Goal: Transaction & Acquisition: Purchase product/service

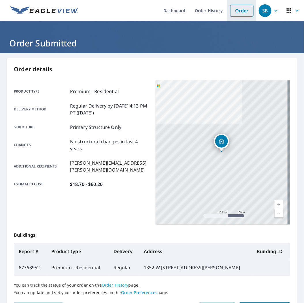
click at [241, 12] on link "Order" at bounding box center [241, 11] width 23 height 12
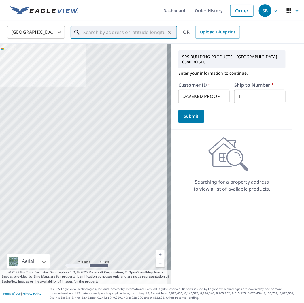
click at [151, 34] on input "text" at bounding box center [124, 32] width 82 height 16
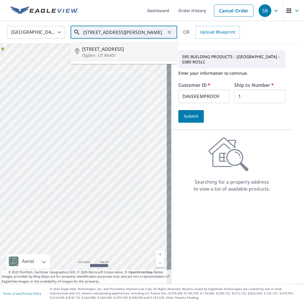
click at [139, 47] on span "[STREET_ADDRESS]" at bounding box center [127, 49] width 90 height 7
type input "[STREET_ADDRESS]"
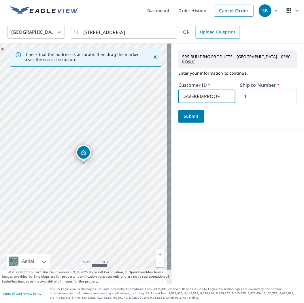
drag, startPoint x: 217, startPoint y: 99, endPoint x: 139, endPoint y: 91, distance: 78.5
click at [140, 91] on div "Check that the address is accurate, then drag the marker over the correct struc…" at bounding box center [152, 163] width 304 height 240
type input "EVERESTCONLC"
click at [193, 114] on span "Submit" at bounding box center [191, 116] width 16 height 7
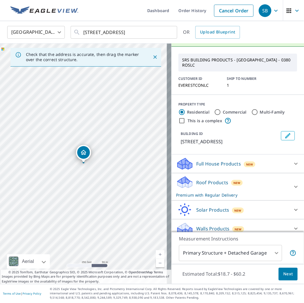
scroll to position [19, 0]
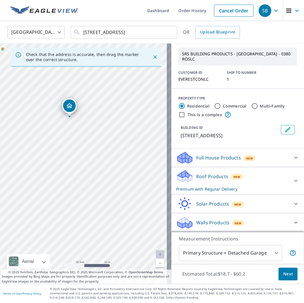
drag, startPoint x: 54, startPoint y: 156, endPoint x: 85, endPoint y: 168, distance: 32.9
click at [85, 168] on div "[STREET_ADDRESS]" at bounding box center [85, 163] width 171 height 240
click at [243, 254] on body "SB SB Dashboard Order History Cancel Order SB [GEOGRAPHIC_DATA] [GEOGRAPHIC_DAT…" at bounding box center [152, 151] width 304 height 303
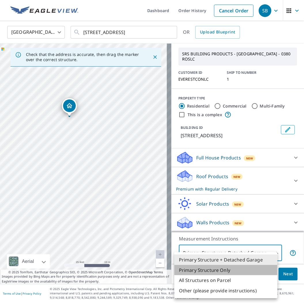
click at [236, 268] on li "Primary Structure Only" at bounding box center [225, 270] width 103 height 10
type input "2"
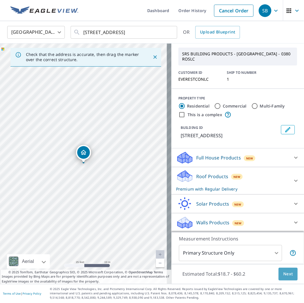
click at [283, 272] on span "Next" at bounding box center [288, 273] width 10 height 7
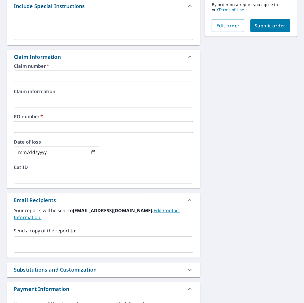
scroll to position [160, 0]
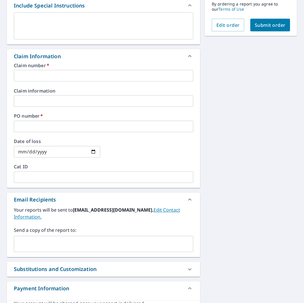
click at [59, 76] on input "text" at bounding box center [103, 76] width 179 height 12
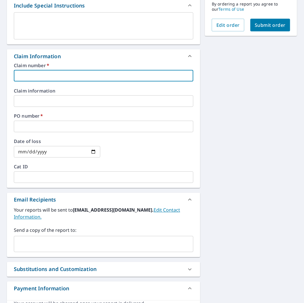
type input "E"
checkbox input "true"
type input "EV"
checkbox input "true"
type input "EVE"
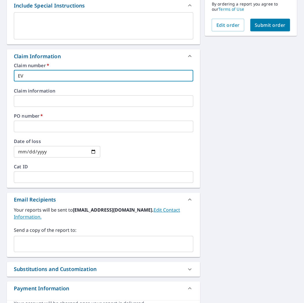
checkbox input "true"
type input "EVER"
checkbox input "true"
type input "EVERESTCONLC"
type input "1"
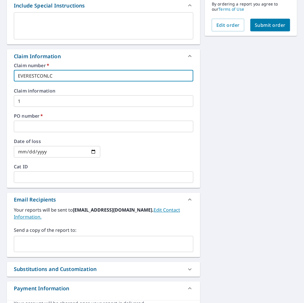
checkbox input "true"
click at [39, 124] on input "text" at bounding box center [103, 127] width 179 height 12
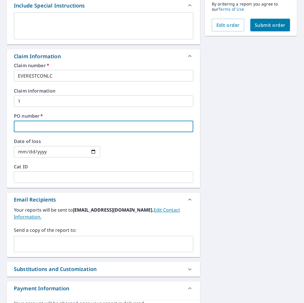
type input "O"
checkbox input "true"
type input "OG"
checkbox input "true"
type input "OGD"
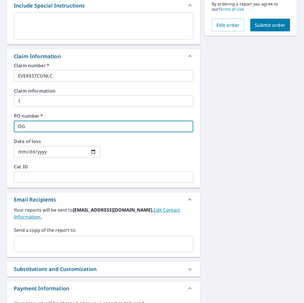
checkbox input "true"
type input "OGDE"
checkbox input "true"
type input "[PERSON_NAME]"
checkbox input "true"
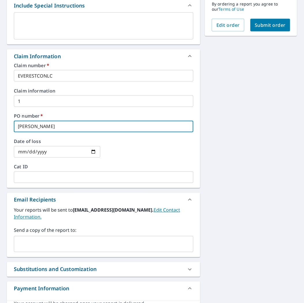
type input "[PERSON_NAME]"
click at [39, 102] on input "1" at bounding box center [103, 101] width 179 height 12
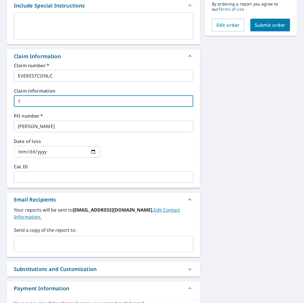
drag, startPoint x: 36, startPoint y: 101, endPoint x: -8, endPoint y: 102, distance: 43.8
click at [0, 102] on html "SB SB Dashboard Order History Cancel Order SB Dashboard / Finalize Order Finali…" at bounding box center [152, 151] width 304 height 303
checkbox input "true"
click at [58, 236] on div "​" at bounding box center [103, 244] width 179 height 16
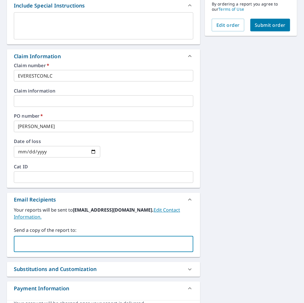
paste input "[PERSON_NAME][EMAIL_ADDRESS][PERSON_NAME][DOMAIN_NAME]"
type input "[PERSON_NAME][EMAIL_ADDRESS][PERSON_NAME][DOMAIN_NAME]"
click at [260, 24] on span "Submit order" at bounding box center [270, 25] width 31 height 6
checkbox input "true"
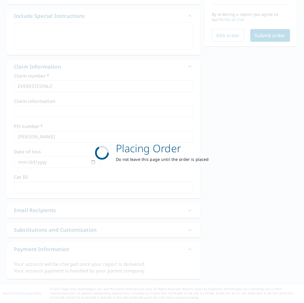
scroll to position [149, 0]
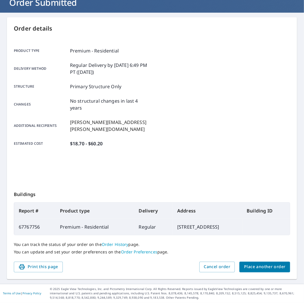
scroll to position [41, 0]
